Goal: Information Seeking & Learning: Learn about a topic

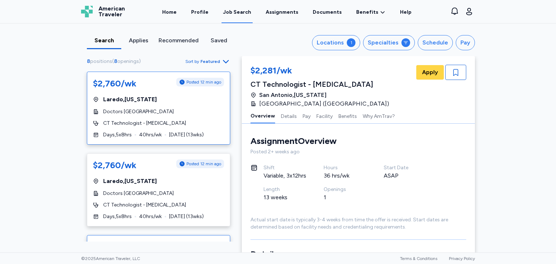
click at [180, 93] on div "$2,760/wk Posted 12 min ago [GEOGRAPHIC_DATA] , [US_STATE] Doctors Hospital of …" at bounding box center [158, 108] width 143 height 73
click at [189, 83] on span "Posted 12 min ago" at bounding box center [204, 82] width 35 height 6
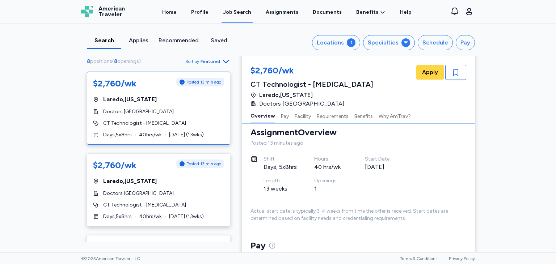
scroll to position [0, 0]
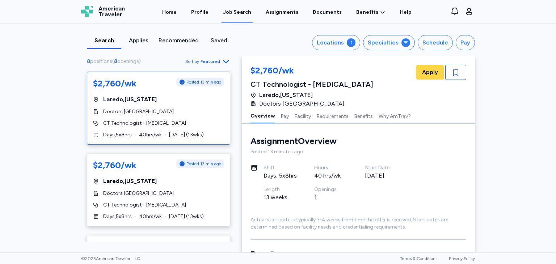
click at [124, 99] on span "[GEOGRAPHIC_DATA] , [US_STATE]" at bounding box center [130, 99] width 54 height 9
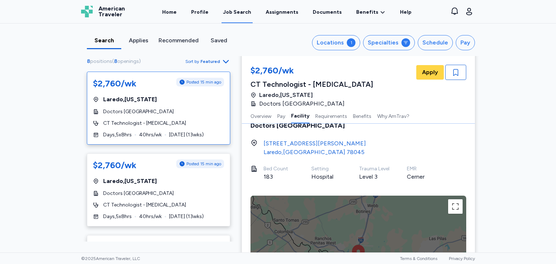
scroll to position [471, 0]
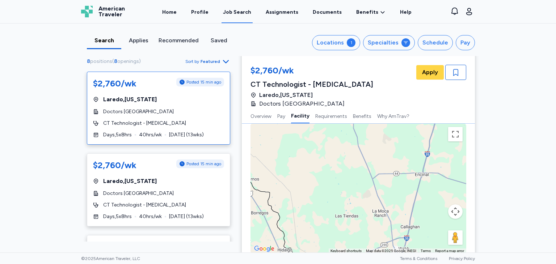
drag, startPoint x: 375, startPoint y: 164, endPoint x: 408, endPoint y: 223, distance: 67.8
click at [407, 264] on html "Open sidebar Job Search American Traveler American Traveler Home Profile Job Se…" at bounding box center [278, 132] width 556 height 264
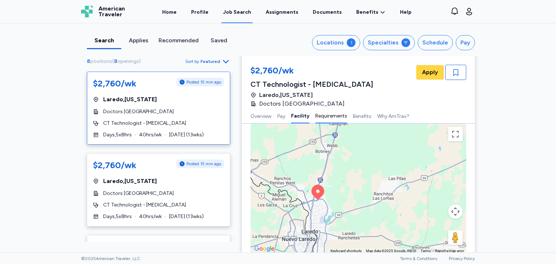
drag, startPoint x: 410, startPoint y: 205, endPoint x: 329, endPoint y: 114, distance: 121.6
click at [338, 106] on div "$2,760/wk CT Technologist - [MEDICAL_DATA][GEOGRAPHIC_DATA] , [US_STATE] Doctor…" at bounding box center [358, 119] width 233 height 1068
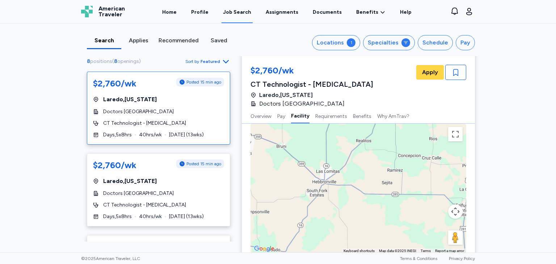
drag, startPoint x: 349, startPoint y: 219, endPoint x: 158, endPoint y: 117, distance: 216.8
click at [145, 111] on div "8 positions ( 8 openings ) Sort by Featured $2,760/wk Posted 15 min ago [GEOGRA…" at bounding box center [278, 122] width 406 height 1074
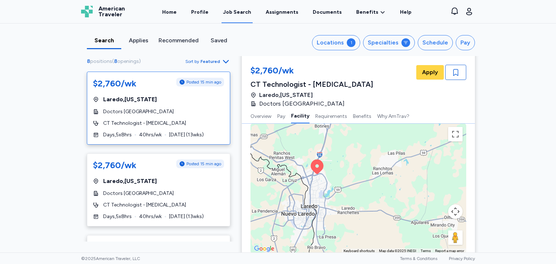
drag, startPoint x: 357, startPoint y: 193, endPoint x: 489, endPoint y: 260, distance: 147.7
click at [555, 264] on html "Open sidebar Job Search American Traveler American Traveler Home Profile Job Se…" at bounding box center [278, 132] width 556 height 264
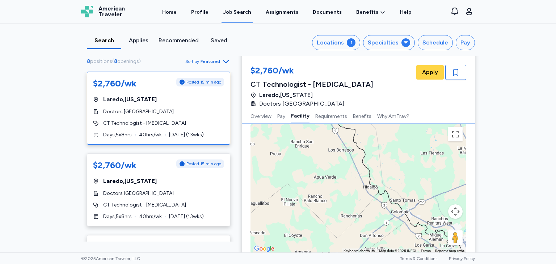
drag, startPoint x: 313, startPoint y: 204, endPoint x: 472, endPoint y: 269, distance: 172.2
click at [472, 264] on html "Open sidebar Job Search American Traveler American Traveler Home Profile Job Se…" at bounding box center [278, 132] width 556 height 264
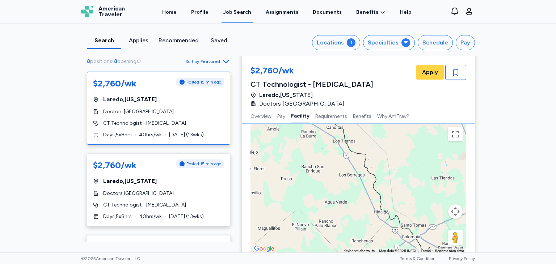
drag, startPoint x: 388, startPoint y: 202, endPoint x: 388, endPoint y: 213, distance: 10.9
click at [399, 227] on div "To activate drag with keyboard, press Alt + Enter. Once in keyboard drag state,…" at bounding box center [359, 189] width 216 height 130
click at [278, 103] on span "Doctors [GEOGRAPHIC_DATA]" at bounding box center [301, 104] width 85 height 9
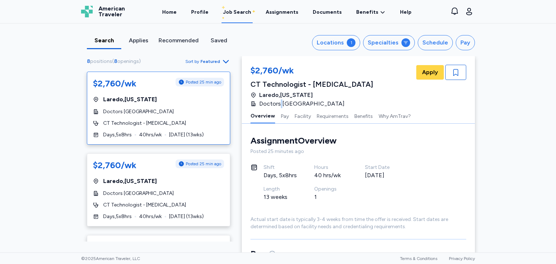
scroll to position [0, 0]
click at [403, 42] on icon at bounding box center [406, 43] width 6 height 6
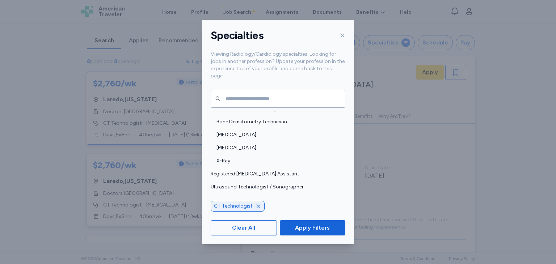
scroll to position [218, 0]
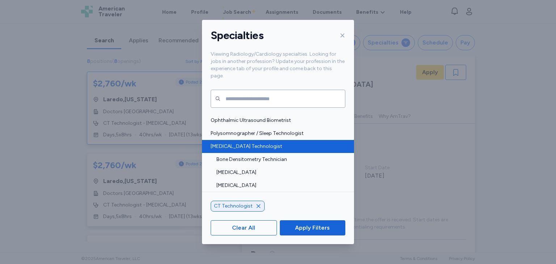
click at [269, 143] on span "[MEDICAL_DATA] Technologist" at bounding box center [276, 146] width 130 height 7
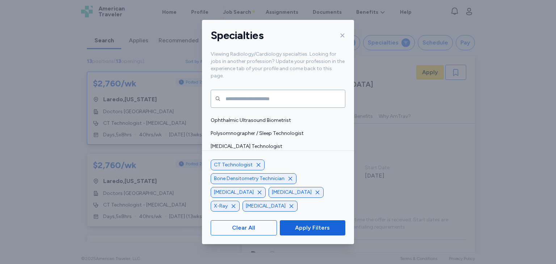
click at [290, 182] on icon "button" at bounding box center [291, 179] width 6 height 6
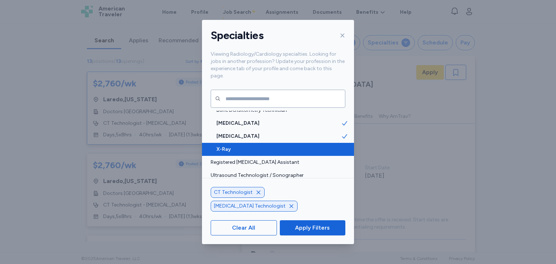
scroll to position [276, 0]
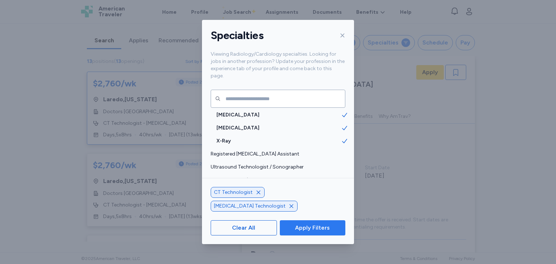
click at [300, 232] on span "Apply Filters" at bounding box center [312, 228] width 35 height 9
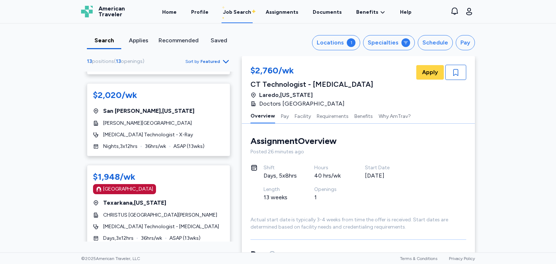
scroll to position [507, 0]
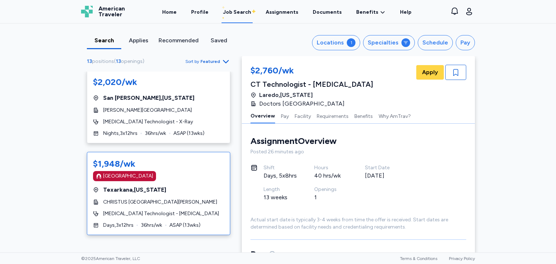
click at [148, 171] on div "[GEOGRAPHIC_DATA]" at bounding box center [158, 176] width 131 height 10
